Goal: Browse casually

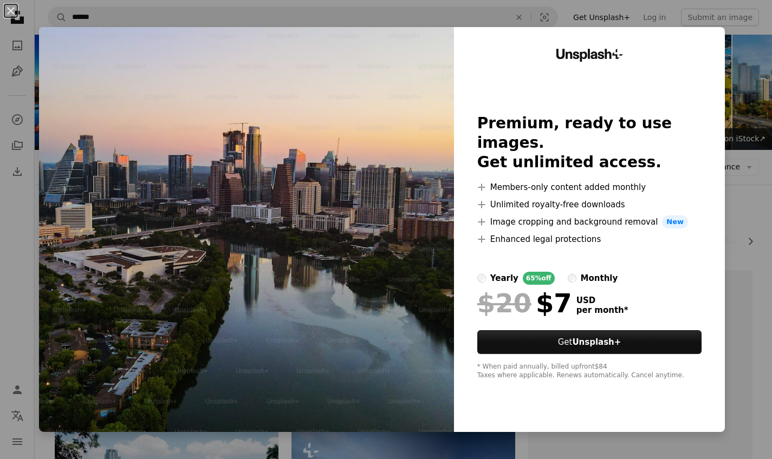
drag, startPoint x: 297, startPoint y: 229, endPoint x: 687, endPoint y: 3, distance: 450.9
click at [351, 183] on img at bounding box center [246, 229] width 415 height 405
click at [763, 120] on div "An X shape Unsplash+ Premium, ready to use images. Get unlimited access. A plus…" at bounding box center [386, 229] width 772 height 459
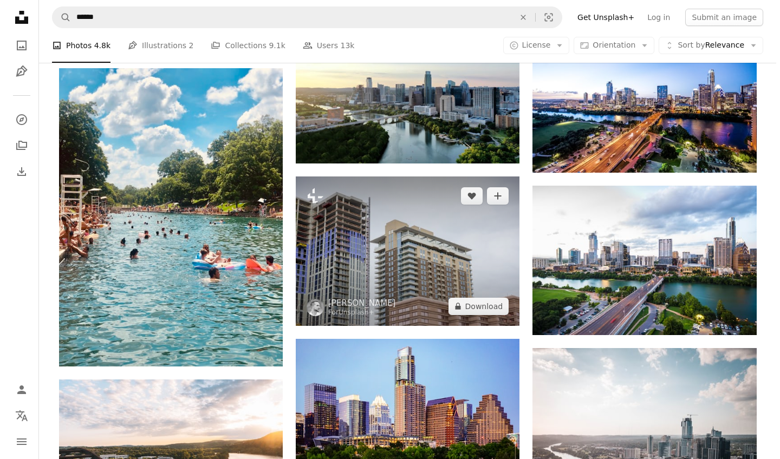
scroll to position [723, 0]
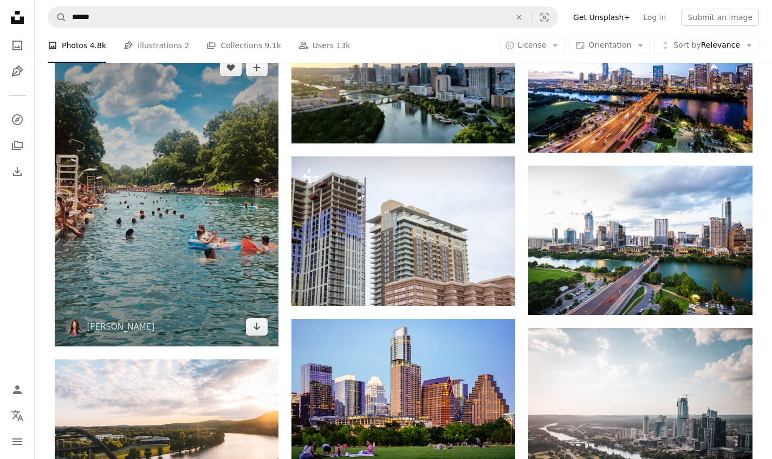
click at [222, 241] on img at bounding box center [167, 197] width 224 height 298
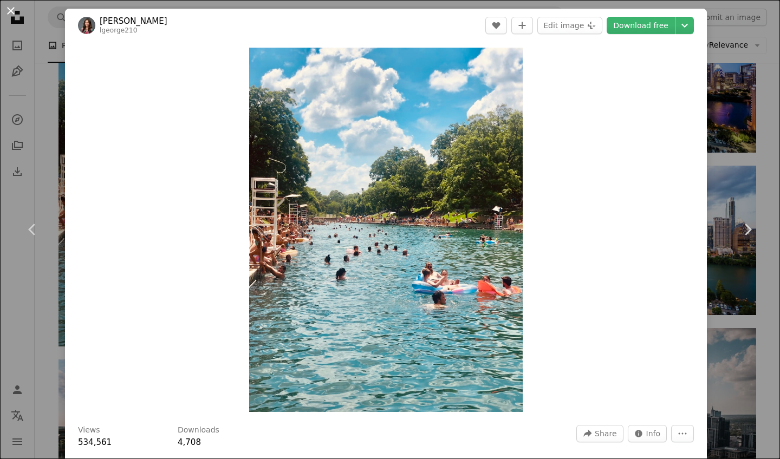
click at [12, 14] on button "An X shape" at bounding box center [10, 10] width 13 height 13
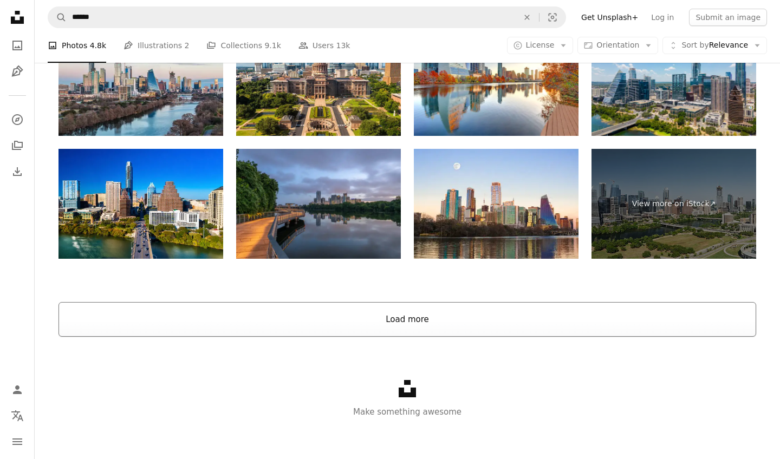
click at [299, 317] on button "Load more" at bounding box center [407, 319] width 698 height 35
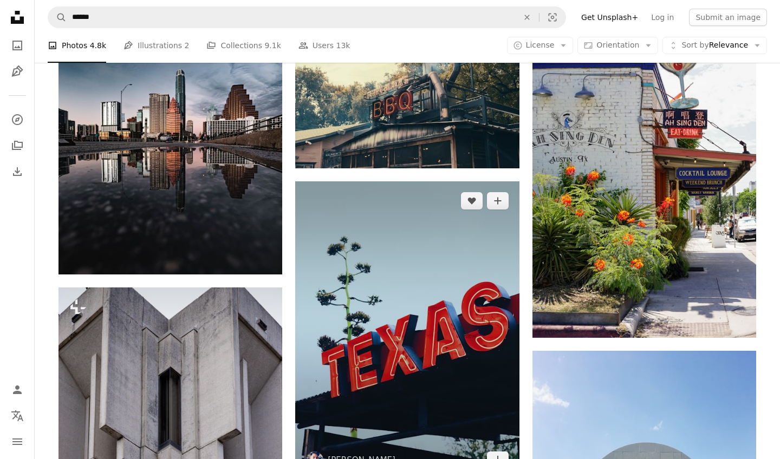
scroll to position [2866, 0]
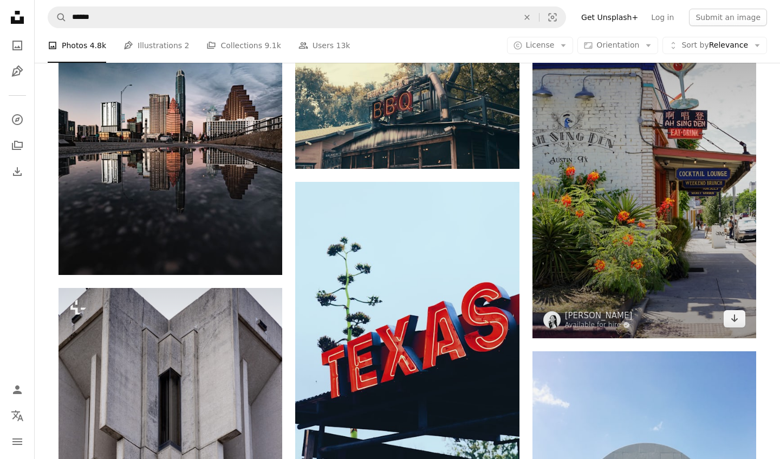
click at [644, 180] on img at bounding box center [644, 171] width 224 height 335
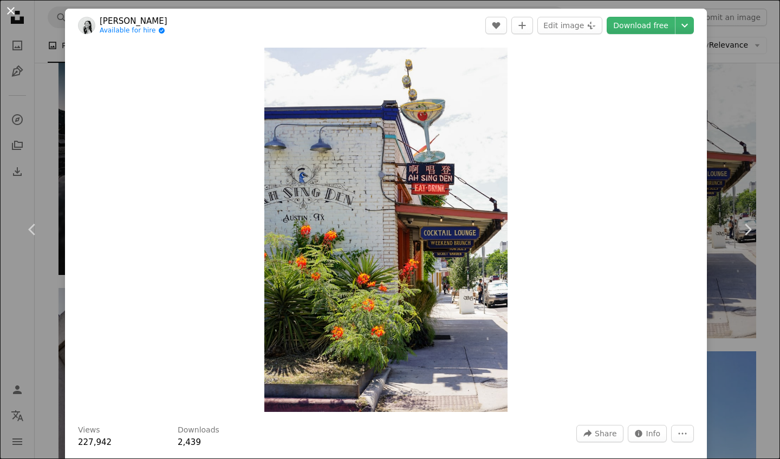
click at [6, 10] on button "An X shape" at bounding box center [10, 10] width 13 height 13
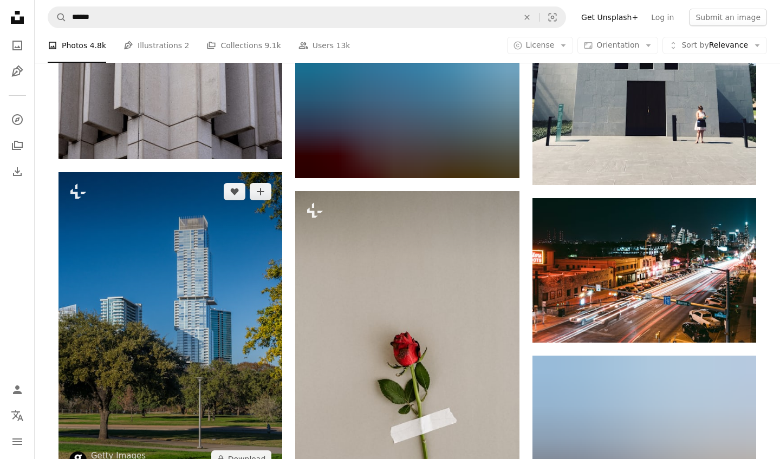
scroll to position [3332, 0]
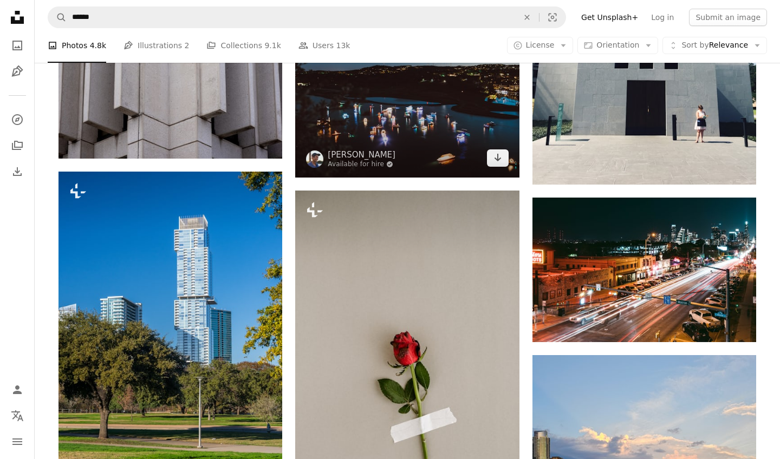
click at [401, 150] on img at bounding box center [407, 102] width 224 height 149
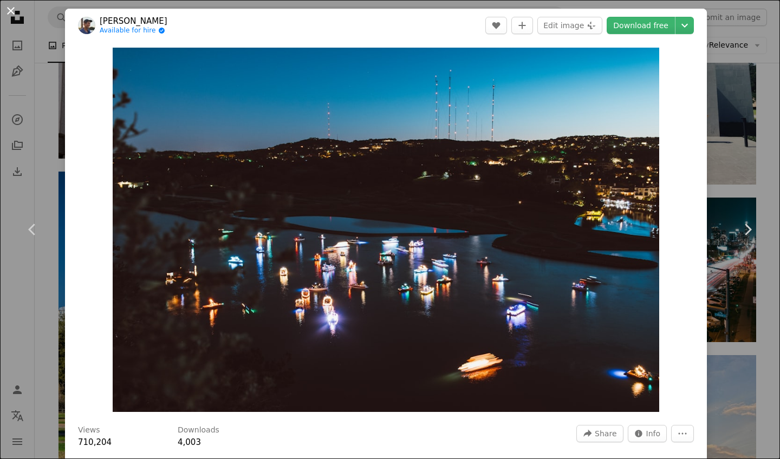
click at [11, 10] on button "An X shape" at bounding box center [10, 10] width 13 height 13
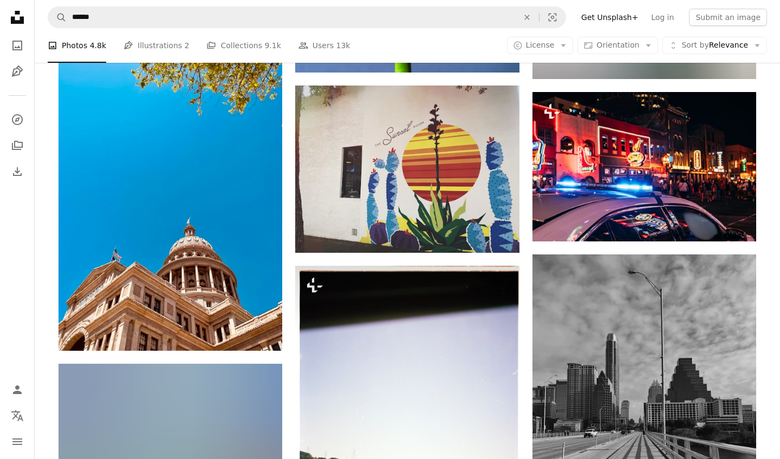
scroll to position [8615, 0]
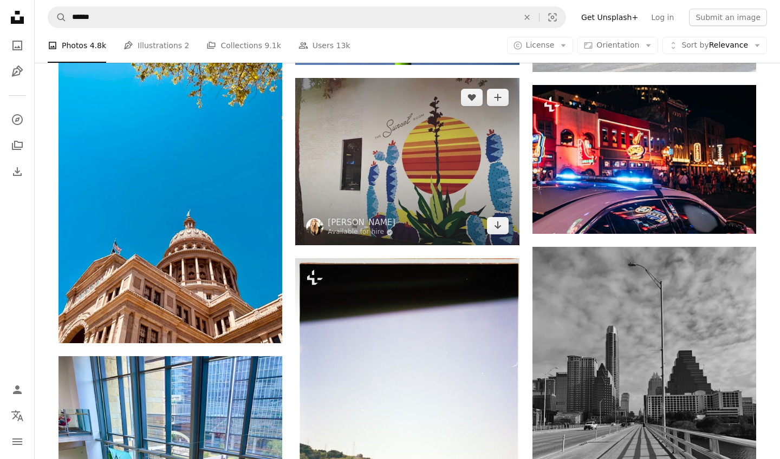
click at [450, 159] on img at bounding box center [407, 162] width 224 height 168
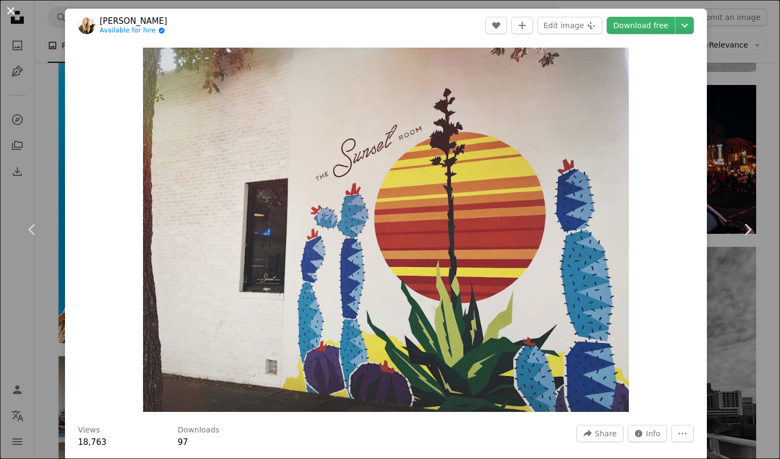
click at [11, 9] on button "An X shape" at bounding box center [10, 10] width 13 height 13
